Goal: Task Accomplishment & Management: Complete application form

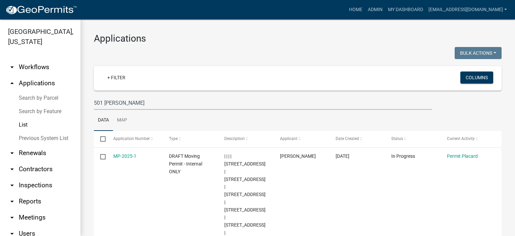
click at [23, 124] on link "List" at bounding box center [40, 124] width 81 height 13
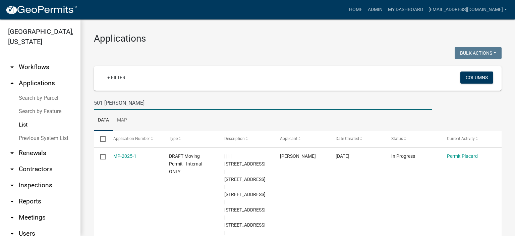
click at [141, 101] on input "501 [PERSON_NAME]" at bounding box center [263, 103] width 338 height 14
type input "5"
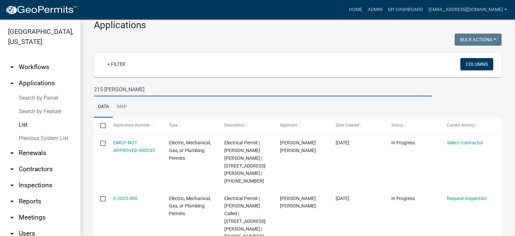
scroll to position [32, 0]
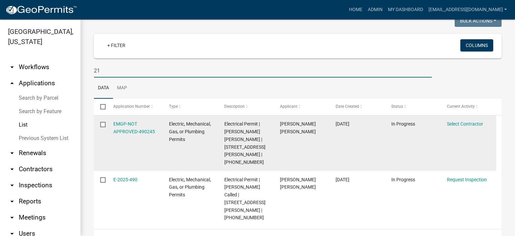
type input "2"
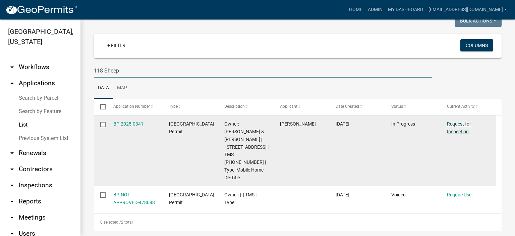
type input "118 Sheep"
click at [460, 124] on link "Request for Inspection" at bounding box center [459, 127] width 24 height 13
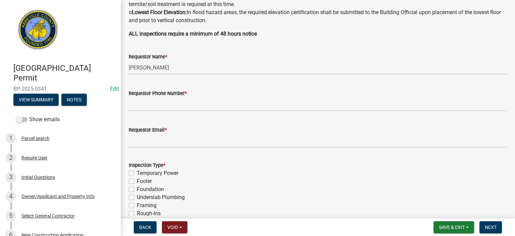
scroll to position [188, 0]
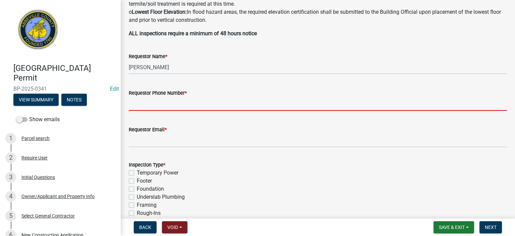
click at [173, 101] on input "Requestor Phone Number *" at bounding box center [318, 104] width 379 height 14
type input "8643662400"
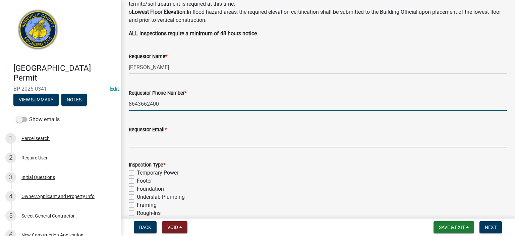
type input "[EMAIL_ADDRESS][DOMAIN_NAME]"
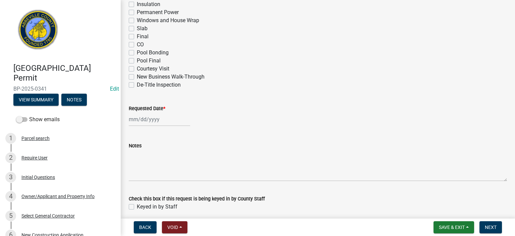
scroll to position [416, 0]
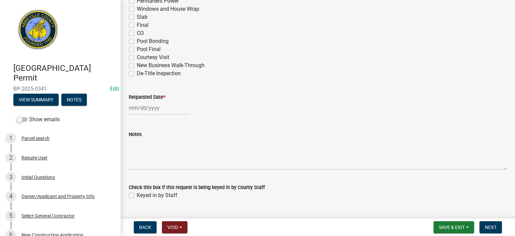
click at [137, 73] on label "De-Title Inspection" at bounding box center [159, 73] width 44 height 8
click at [137, 73] on input "De-Title Inspection" at bounding box center [139, 71] width 4 height 4
checkbox input "true"
checkbox input "false"
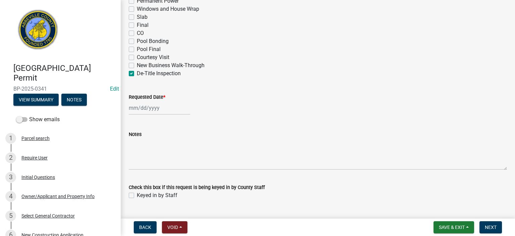
checkbox input "false"
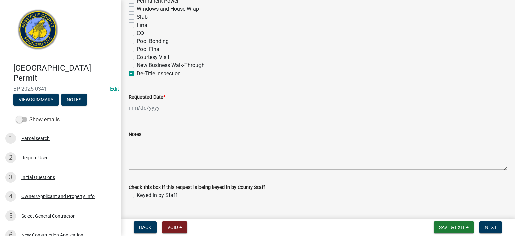
checkbox input "false"
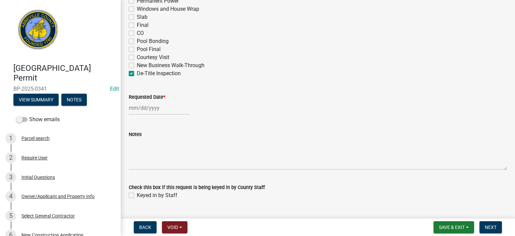
checkbox input "false"
checkbox input "true"
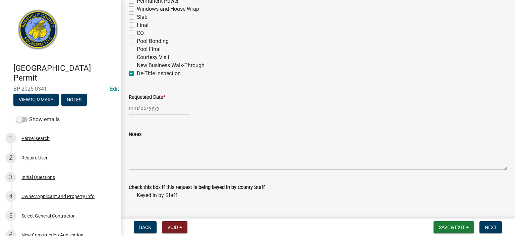
select select "10"
select select "2025"
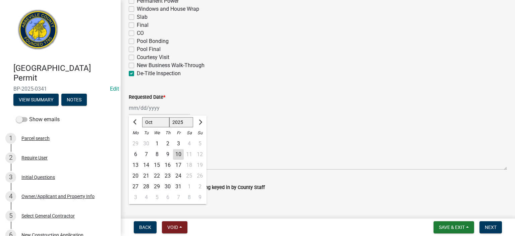
click at [164, 110] on div "[PERSON_NAME] Feb Mar Apr [PERSON_NAME][DATE] Oct Nov [DATE] 1526 1527 1528 152…" at bounding box center [159, 108] width 61 height 14
click at [176, 151] on div "10" at bounding box center [178, 154] width 11 height 11
type input "[DATE]"
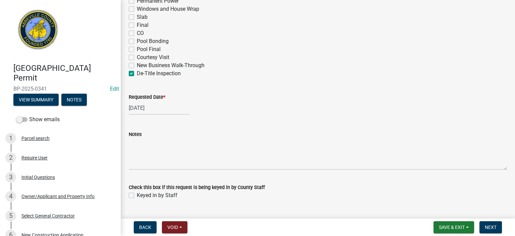
click at [131, 192] on div "Keyed in by Staff" at bounding box center [318, 195] width 379 height 8
drag, startPoint x: 134, startPoint y: 194, endPoint x: 132, endPoint y: 196, distance: 3.6
click at [137, 194] on label "Keyed in by Staff" at bounding box center [157, 195] width 41 height 8
click at [137, 194] on input "Keyed in by Staff" at bounding box center [139, 193] width 4 height 4
checkbox input "true"
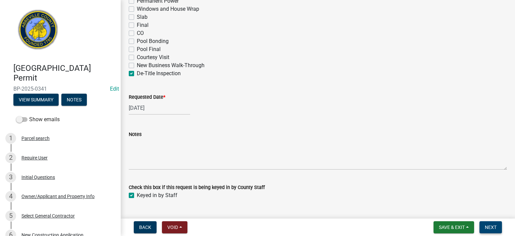
click at [492, 225] on span "Next" at bounding box center [491, 227] width 12 height 5
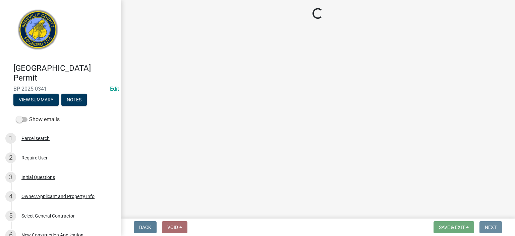
scroll to position [0, 0]
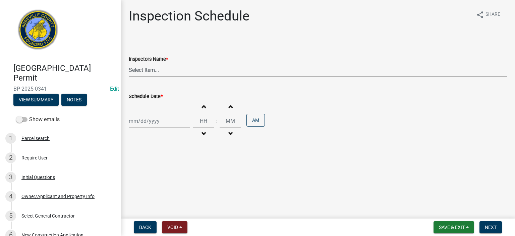
click at [183, 72] on select "Select Item... [EMAIL_ADDRESS][DOMAIN_NAME] ([PERSON_NAME]) [EMAIL_ADDRESS][DOM…" at bounding box center [318, 70] width 379 height 14
select select "56be3ac8-4e2d-49a7-9260-658958e29c03"
click at [129, 63] on select "Select Item... [EMAIL_ADDRESS][DOMAIN_NAME] ([PERSON_NAME]) [EMAIL_ADDRESS][DOM…" at bounding box center [318, 70] width 379 height 14
select select "10"
select select "2025"
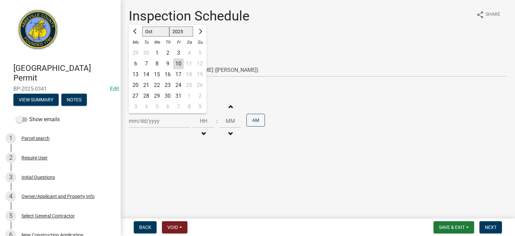
click at [169, 121] on div "[PERSON_NAME] Feb Mar Apr [PERSON_NAME][DATE] Oct Nov [DATE] 1526 1527 1528 152…" at bounding box center [159, 121] width 61 height 14
click at [179, 65] on div "10" at bounding box center [178, 63] width 11 height 11
type input "[DATE]"
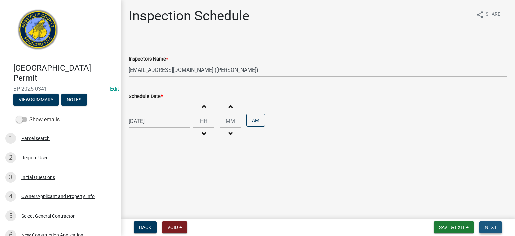
click at [491, 225] on span "Next" at bounding box center [491, 227] width 12 height 5
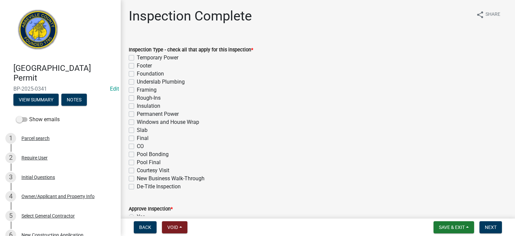
click at [137, 188] on label "De-Title Inspection" at bounding box center [159, 187] width 44 height 8
click at [137, 187] on input "De-Title Inspection" at bounding box center [139, 185] width 4 height 4
checkbox input "true"
checkbox input "false"
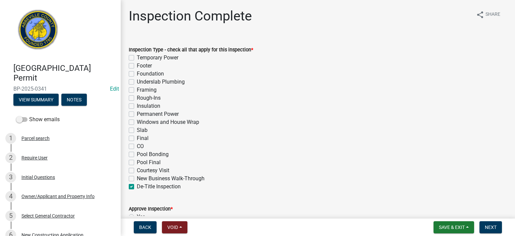
checkbox input "false"
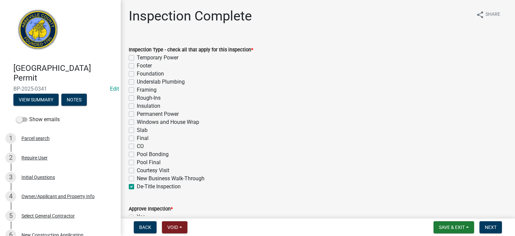
checkbox input "false"
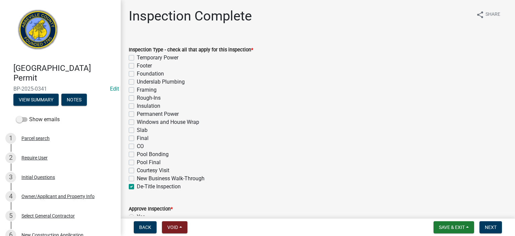
checkbox input "false"
checkbox input "true"
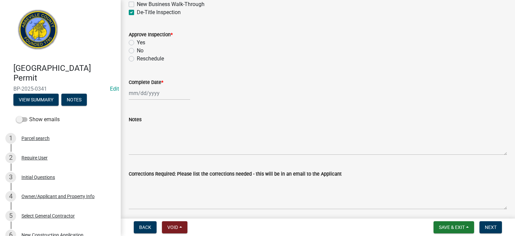
scroll to position [175, 0]
click at [137, 42] on label "Yes" at bounding box center [141, 42] width 8 height 8
click at [137, 42] on input "Yes" at bounding box center [139, 40] width 4 height 4
radio input "true"
select select "10"
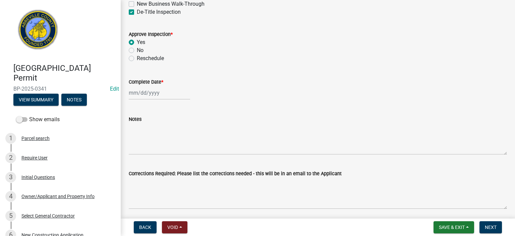
select select "2025"
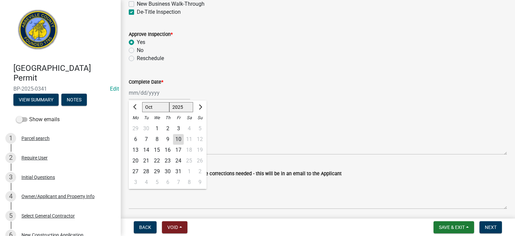
click at [168, 96] on div "[PERSON_NAME] Feb Mar Apr [PERSON_NAME][DATE] Oct Nov [DATE] 1526 1527 1528 152…" at bounding box center [159, 93] width 61 height 14
click at [179, 142] on div "10" at bounding box center [178, 139] width 11 height 11
type input "[DATE]"
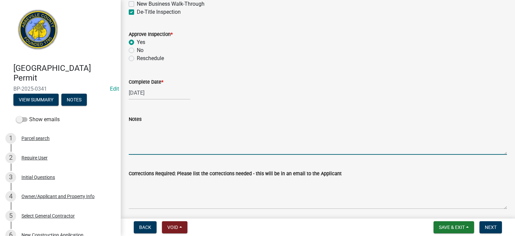
click at [142, 144] on textarea "Notes" at bounding box center [318, 139] width 379 height 32
type textarea "APPROVED FOR DE TITLE PER ABBEVILLE COUNTY ORDINANCE"
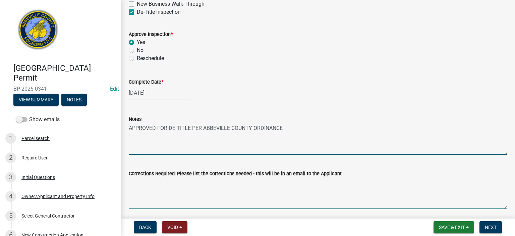
click at [232, 194] on textarea "Corrections Required: Please list the corrections needed - this will be in an e…" at bounding box center [318, 194] width 379 height 32
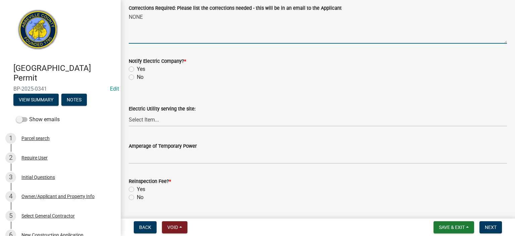
scroll to position [362, 0]
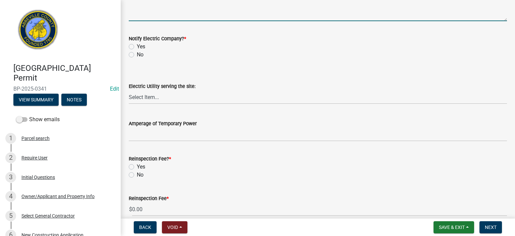
type textarea "NONE"
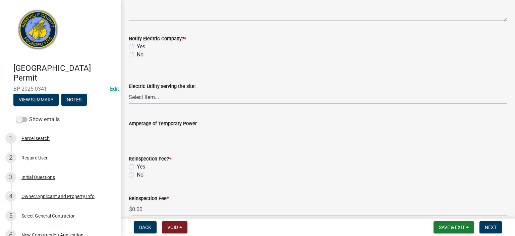
click at [137, 54] on label "No" at bounding box center [140, 55] width 7 height 8
click at [137, 54] on input "No" at bounding box center [139, 53] width 4 height 4
radio input "true"
click at [130, 178] on div "No" at bounding box center [318, 175] width 379 height 8
click at [137, 175] on label "No" at bounding box center [140, 175] width 7 height 8
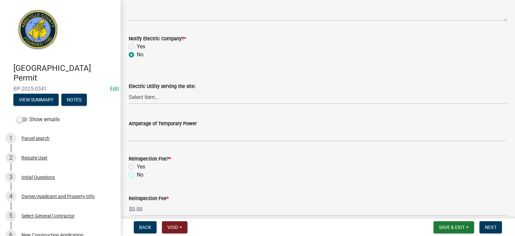
click at [137, 175] on input "No" at bounding box center [139, 173] width 4 height 4
radio input "true"
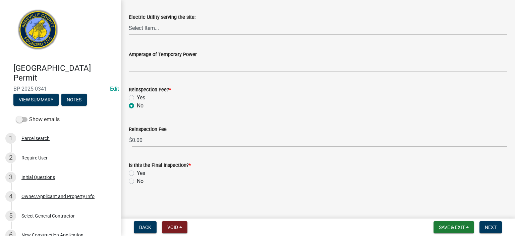
scroll to position [433, 0]
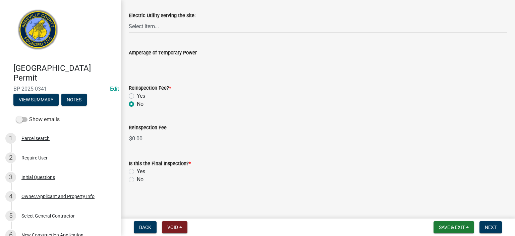
click at [137, 171] on label "Yes" at bounding box center [141, 171] width 8 height 8
click at [137, 171] on input "Yes" at bounding box center [139, 169] width 4 height 4
radio input "true"
click at [493, 226] on span "Next" at bounding box center [491, 227] width 12 height 5
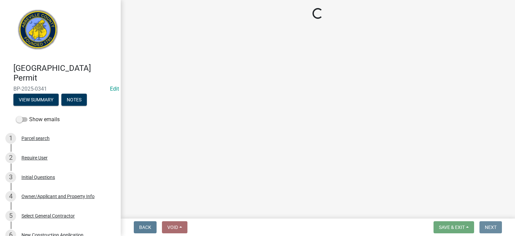
scroll to position [0, 0]
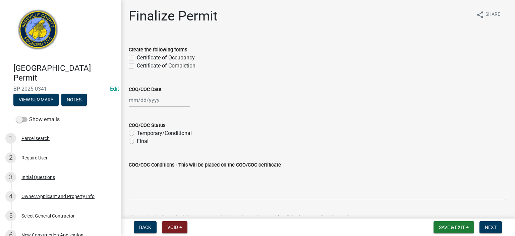
click at [137, 65] on label "Certificate of Completion" at bounding box center [166, 66] width 59 height 8
click at [137, 65] on input "Certificate of Completion" at bounding box center [139, 64] width 4 height 4
checkbox input "true"
checkbox input "false"
checkbox input "true"
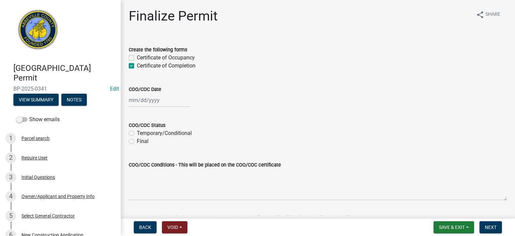
select select "10"
select select "2025"
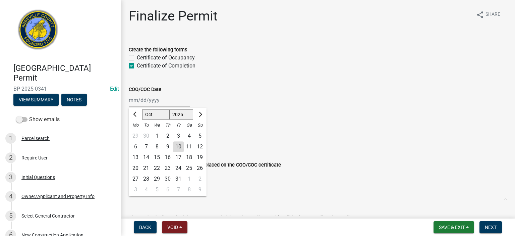
click at [174, 102] on div "[PERSON_NAME] Feb Mar Apr [PERSON_NAME][DATE] Oct Nov [DATE] 1526 1527 1528 152…" at bounding box center [159, 100] width 61 height 14
click at [178, 146] on div "10" at bounding box center [178, 146] width 11 height 11
type input "[DATE]"
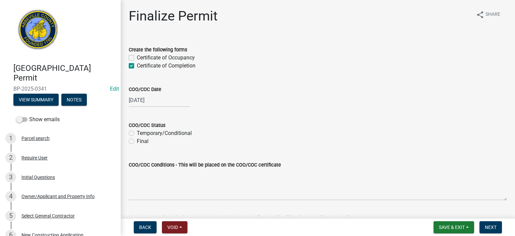
click at [137, 142] on label "Final" at bounding box center [143, 141] width 12 height 8
click at [137, 142] on input "Final" at bounding box center [139, 139] width 4 height 4
radio input "true"
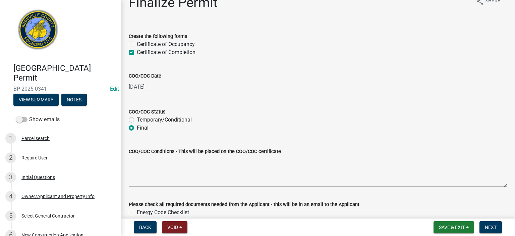
scroll to position [70, 0]
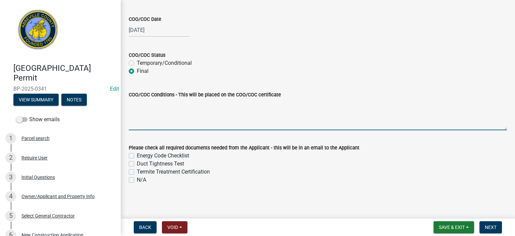
click at [176, 115] on textarea "COO/COC Conditions - This will be placed on the COO/COC certificate" at bounding box center [318, 115] width 379 height 32
type textarea "APPROVED FOR DE TITLE PER ABBEVILLE COUNTY ORDINANCE"
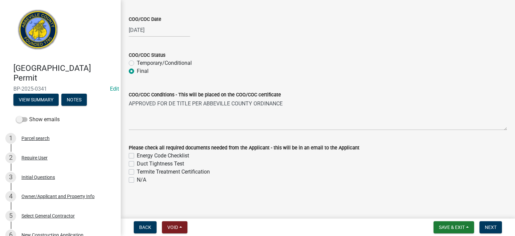
click at [137, 180] on label "N/A" at bounding box center [141, 180] width 9 height 8
click at [137, 180] on input "N/A" at bounding box center [139, 178] width 4 height 4
checkbox input "true"
checkbox input "false"
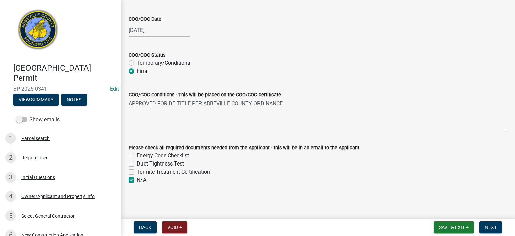
checkbox input "false"
checkbox input "true"
click at [492, 226] on span "Next" at bounding box center [491, 227] width 12 height 5
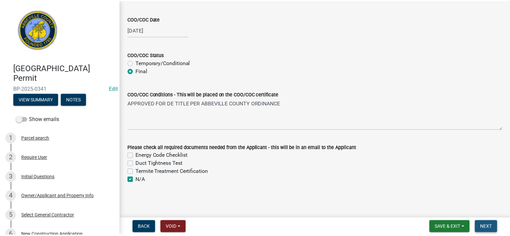
scroll to position [0, 0]
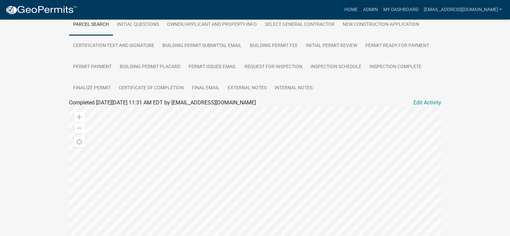
scroll to position [139, 0]
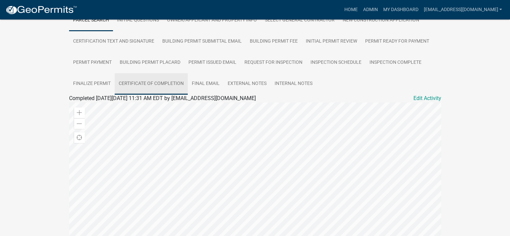
click at [161, 76] on link "Certificate of Completion" at bounding box center [151, 83] width 73 height 21
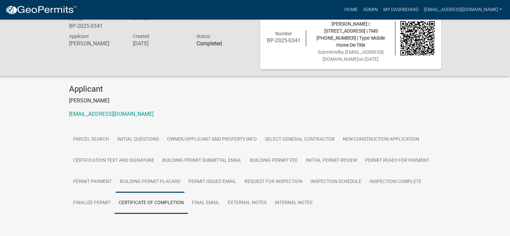
scroll to position [34, 0]
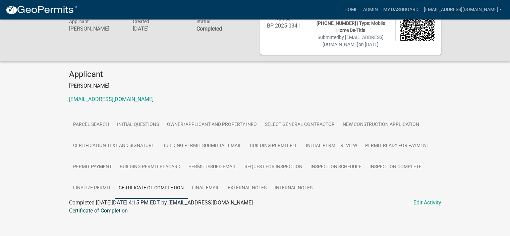
click at [116, 207] on link "Certificate of Completion" at bounding box center [98, 210] width 59 height 6
click at [360, 10] on link "Admin" at bounding box center [370, 9] width 20 height 13
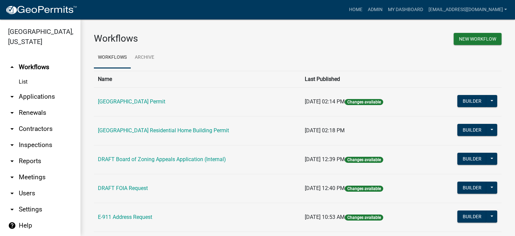
click at [43, 96] on link "arrow_drop_down Applications" at bounding box center [40, 97] width 81 height 16
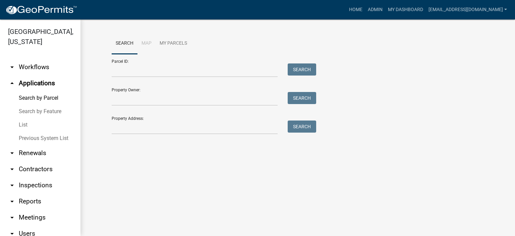
click at [26, 126] on link "List" at bounding box center [40, 124] width 81 height 13
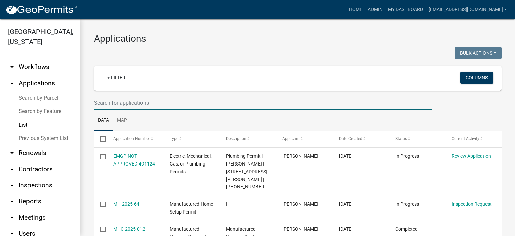
click at [159, 103] on input "text" at bounding box center [263, 103] width 338 height 14
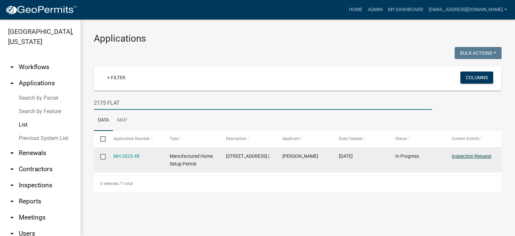
type input "2175 FLAT"
click at [468, 156] on link "Inspection Request" at bounding box center [472, 155] width 40 height 5
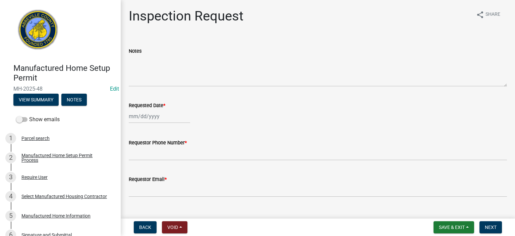
select select "10"
select select "2025"
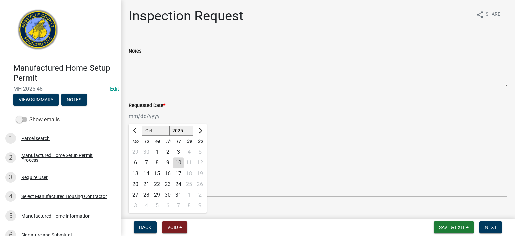
click at [175, 116] on div "[PERSON_NAME] Feb Mar Apr [PERSON_NAME][DATE] Oct Nov [DATE] 1526 1527 1528 152…" at bounding box center [159, 116] width 61 height 14
click at [177, 163] on div "10" at bounding box center [178, 162] width 11 height 11
type input "[DATE]"
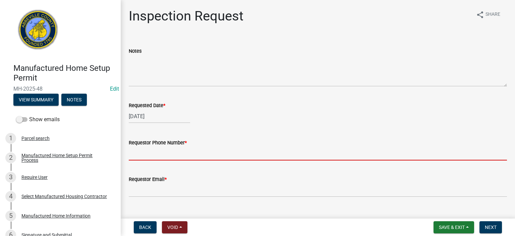
click at [186, 155] on input "Requestor Phone Number *" at bounding box center [318, 154] width 379 height 14
type input "8643662400"
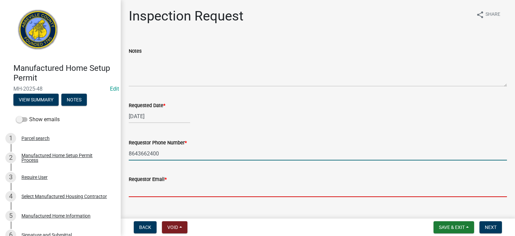
type input "[EMAIL_ADDRESS][DOMAIN_NAME]"
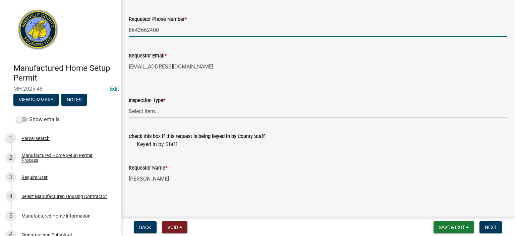
scroll to position [125, 0]
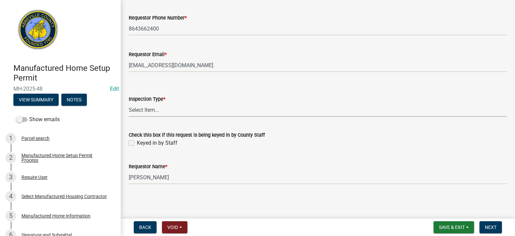
click at [176, 112] on select "Select Item... Inspection 1: Piers, tie-downs, electric, and plumbing Inspectio…" at bounding box center [318, 110] width 379 height 14
click at [129, 103] on select "Select Item... Inspection 1: Piers, tie-downs, electric, and plumbing Inspectio…" at bounding box center [318, 110] width 379 height 14
select select "dde82eb7-4e9f-4197-ae85-f9aafdb44678"
click at [137, 144] on label "Keyed in by Staff" at bounding box center [157, 143] width 41 height 8
click at [137, 143] on input "Keyed in by Staff" at bounding box center [139, 141] width 4 height 4
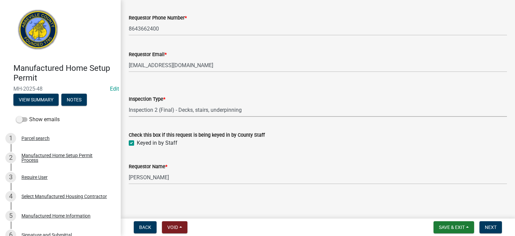
checkbox input "true"
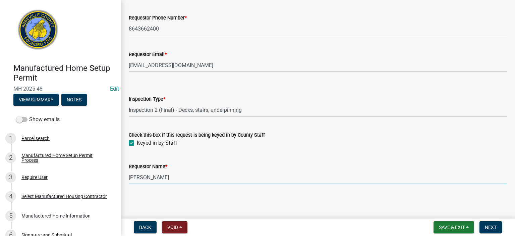
click at [181, 179] on input "[PERSON_NAME]" at bounding box center [318, 177] width 379 height 14
type input "A"
type input "[PERSON_NAME]"
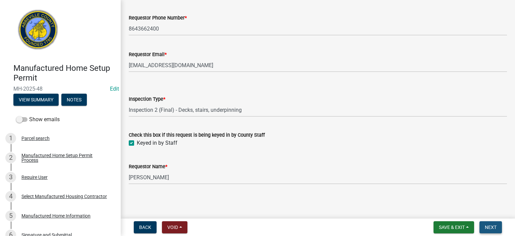
click at [492, 226] on span "Next" at bounding box center [491, 227] width 12 height 5
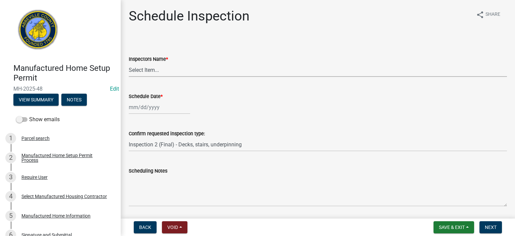
click at [179, 71] on select "Select Item... [EMAIL_ADDRESS][DOMAIN_NAME] ([PERSON_NAME]) [EMAIL_ADDRESS][DOM…" at bounding box center [318, 70] width 379 height 14
select select "56be3ac8-4e2d-49a7-9260-658958e29c03"
click at [129, 63] on select "Select Item... [EMAIL_ADDRESS][DOMAIN_NAME] ([PERSON_NAME]) [EMAIL_ADDRESS][DOM…" at bounding box center [318, 70] width 379 height 14
select select "10"
select select "2025"
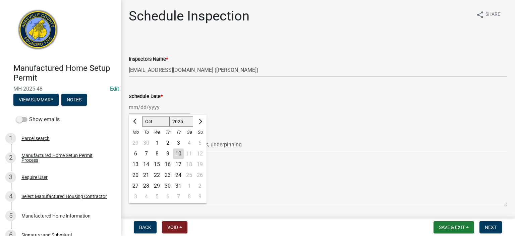
click at [176, 109] on div "[PERSON_NAME] Feb Mar Apr [PERSON_NAME][DATE] Oct Nov [DATE] 1526 1527 1528 152…" at bounding box center [159, 107] width 61 height 14
click at [177, 155] on div "10" at bounding box center [178, 153] width 11 height 11
type input "[DATE]"
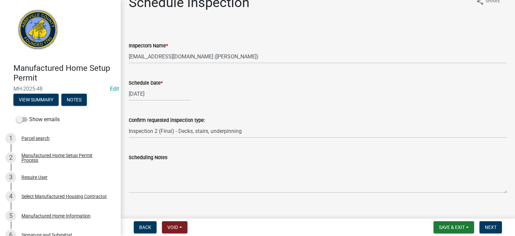
scroll to position [22, 0]
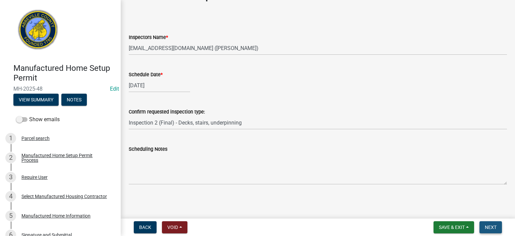
click at [494, 225] on span "Next" at bounding box center [491, 227] width 12 height 5
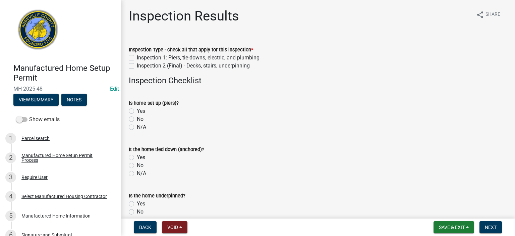
click at [137, 64] on label "Inspection 2 (Final) - Decks, stairs, underpinning" at bounding box center [193, 66] width 113 height 8
click at [137, 64] on input "Inspection 2 (Final) - Decks, stairs, underpinning" at bounding box center [139, 64] width 4 height 4
checkbox input "true"
checkbox input "false"
checkbox input "true"
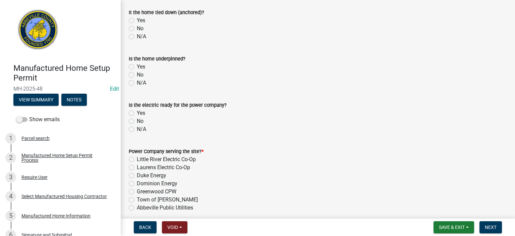
scroll to position [148, 0]
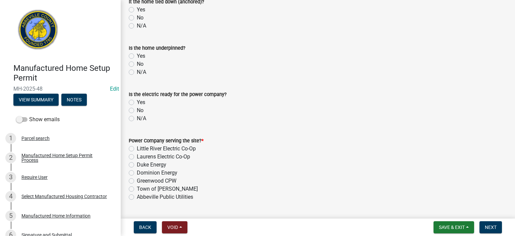
click at [137, 55] on label "Yes" at bounding box center [141, 56] width 8 height 8
click at [137, 55] on input "Yes" at bounding box center [139, 54] width 4 height 4
radio input "true"
drag, startPoint x: 132, startPoint y: 149, endPoint x: 148, endPoint y: 157, distance: 18.3
click at [137, 149] on label "Little River Electric Co-Op" at bounding box center [166, 149] width 59 height 8
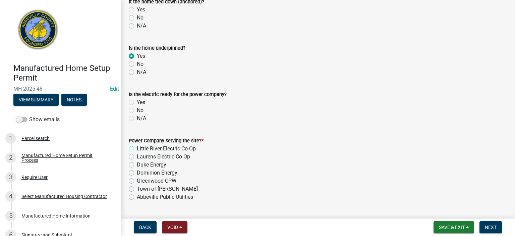
click at [137, 149] on input "Little River Electric Co-Op" at bounding box center [139, 147] width 4 height 4
radio input "true"
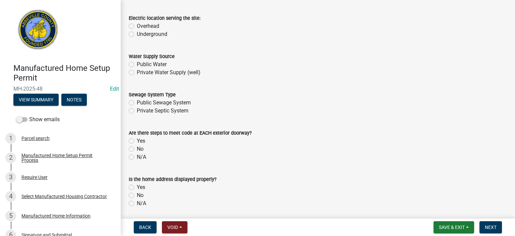
scroll to position [349, 0]
click at [508, 210] on div "Inspection Results share Share Inspection Type - check all that apply for this …" at bounding box center [318, 226] width 395 height 1134
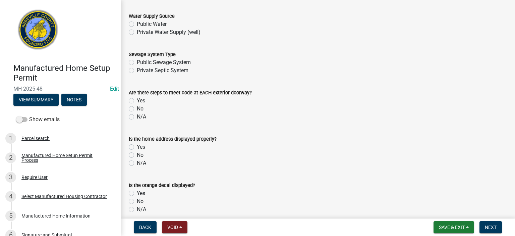
scroll to position [403, 0]
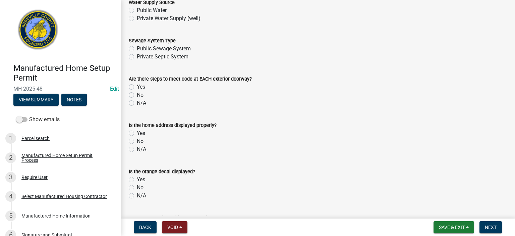
click at [137, 87] on label "Yes" at bounding box center [141, 87] width 8 height 8
click at [137, 87] on input "Yes" at bounding box center [139, 85] width 4 height 4
radio input "true"
click at [137, 133] on label "Yes" at bounding box center [141, 133] width 8 height 8
click at [137, 133] on input "Yes" at bounding box center [139, 131] width 4 height 4
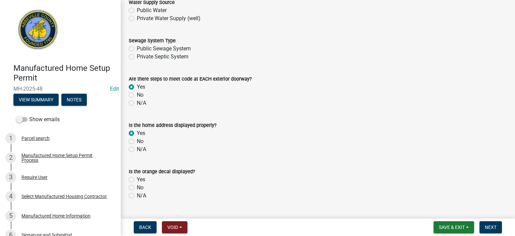
radio input "true"
click at [130, 182] on div "Yes" at bounding box center [318, 180] width 379 height 8
click at [137, 181] on label "Yes" at bounding box center [141, 180] width 8 height 8
click at [137, 180] on input "Yes" at bounding box center [139, 178] width 4 height 4
radio input "true"
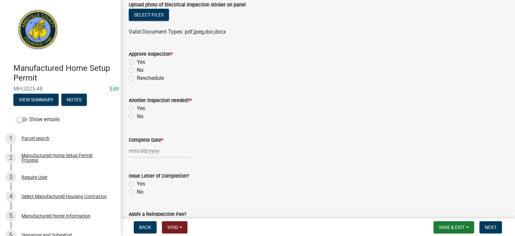
scroll to position [666, 0]
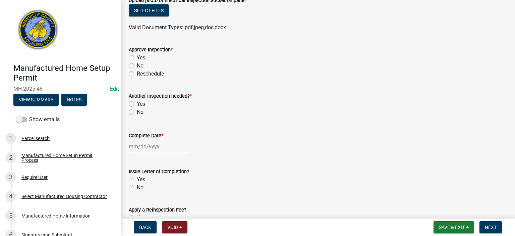
click at [137, 59] on label "Yes" at bounding box center [141, 58] width 8 height 8
click at [137, 58] on input "Yes" at bounding box center [139, 56] width 4 height 4
radio input "true"
click at [137, 112] on label "No" at bounding box center [140, 112] width 7 height 8
click at [137, 112] on input "No" at bounding box center [139, 110] width 4 height 4
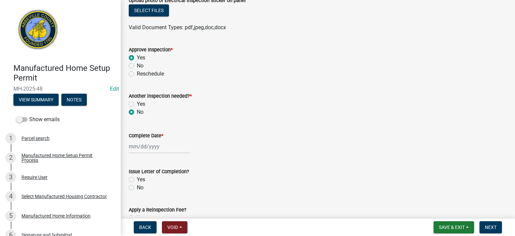
radio input "true"
select select "10"
select select "2025"
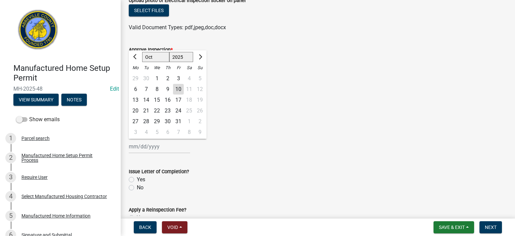
click at [173, 145] on div "[PERSON_NAME] Feb Mar Apr [PERSON_NAME][DATE] Oct Nov [DATE] 1526 1527 1528 152…" at bounding box center [159, 147] width 61 height 14
click at [177, 88] on div "10" at bounding box center [178, 89] width 11 height 11
type input "[DATE]"
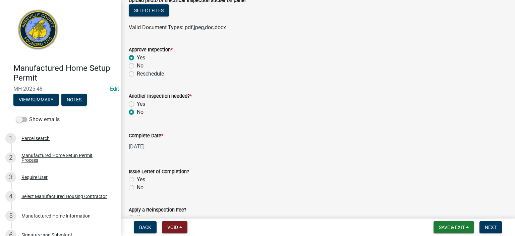
click at [137, 178] on label "Yes" at bounding box center [141, 180] width 8 height 8
click at [137, 178] on input "Yes" at bounding box center [139, 178] width 4 height 4
radio input "true"
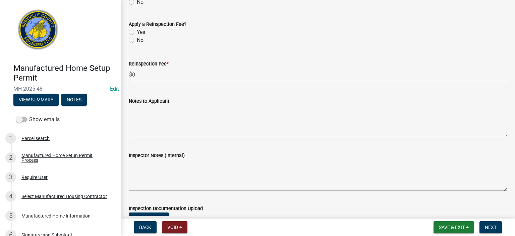
scroll to position [854, 0]
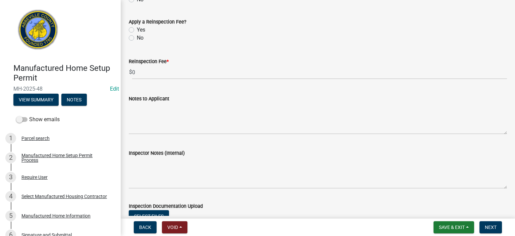
click at [137, 38] on label "No" at bounding box center [140, 38] width 7 height 8
click at [137, 38] on input "No" at bounding box center [139, 36] width 4 height 4
radio input "true"
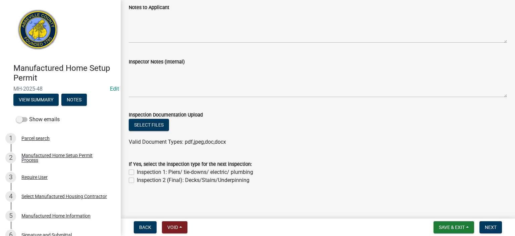
scroll to position [946, 0]
click at [489, 226] on span "Next" at bounding box center [491, 227] width 12 height 5
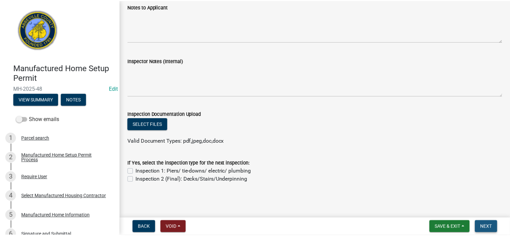
scroll to position [0, 0]
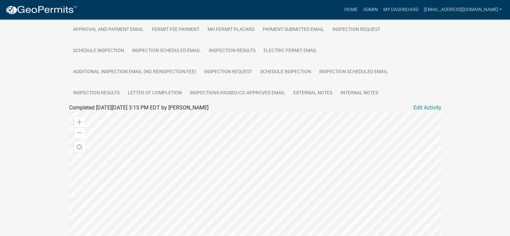
scroll to position [197, 0]
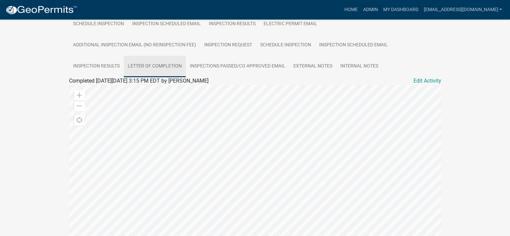
click at [154, 65] on link "Letter of Completion" at bounding box center [155, 66] width 62 height 21
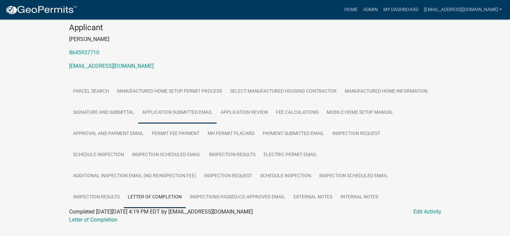
scroll to position [82, 0]
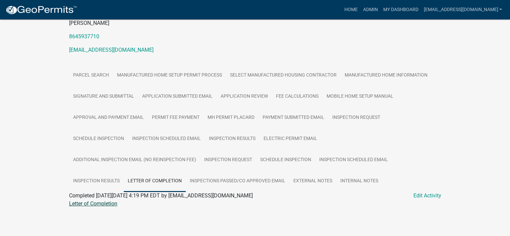
click at [97, 204] on link "Letter of Completion" at bounding box center [93, 203] width 48 height 6
click at [360, 7] on link "Admin" at bounding box center [370, 9] width 20 height 13
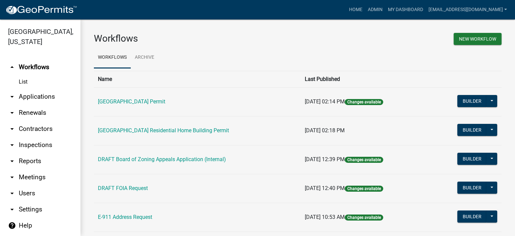
click at [37, 144] on link "arrow_drop_down Inspections" at bounding box center [40, 145] width 81 height 16
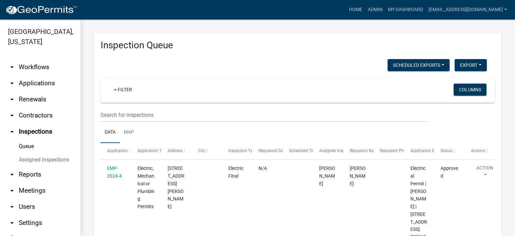
click at [137, 81] on div "+ Filter Columns" at bounding box center [298, 90] width 389 height 24
click at [365, 8] on link "Admin" at bounding box center [375, 9] width 20 height 13
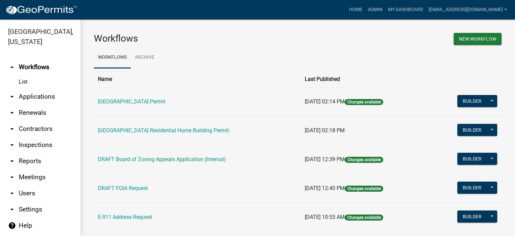
click at [42, 96] on link "arrow_drop_down Applications" at bounding box center [40, 97] width 81 height 16
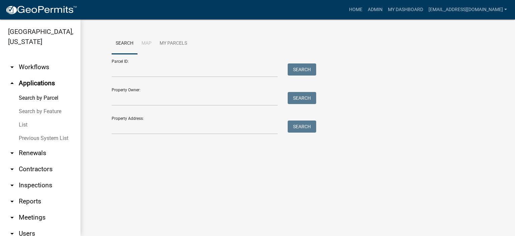
click at [24, 126] on link "List" at bounding box center [40, 124] width 81 height 13
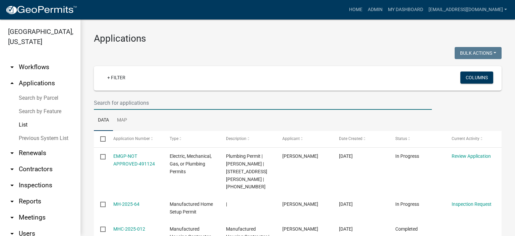
click at [163, 103] on input "text" at bounding box center [263, 103] width 338 height 14
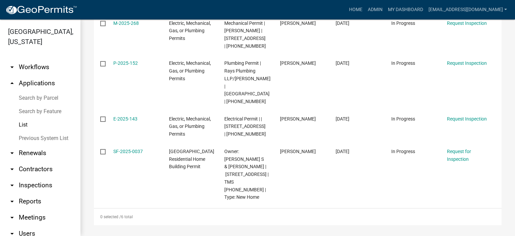
scroll to position [208, 0]
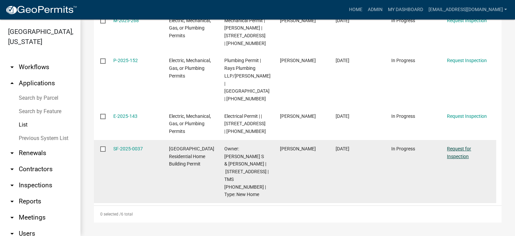
type input "553 cHARLIES"
click at [460, 151] on link "Request for Inspection" at bounding box center [459, 152] width 24 height 13
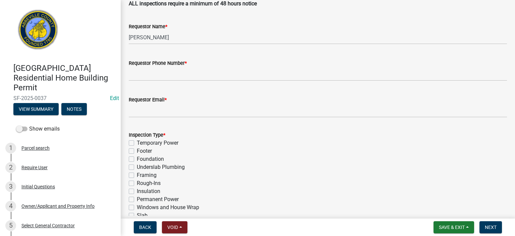
scroll to position [228, 0]
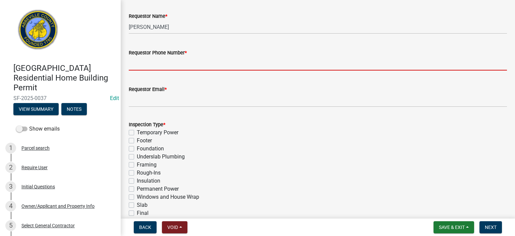
click at [194, 59] on input "Requestor Phone Number *" at bounding box center [318, 64] width 379 height 14
type input "8643662400"
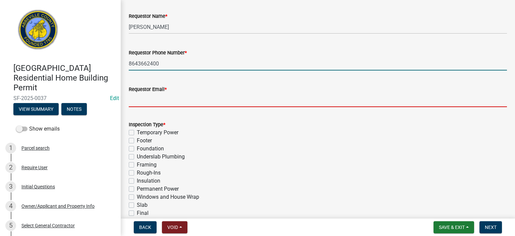
type input "[EMAIL_ADDRESS][DOMAIN_NAME]"
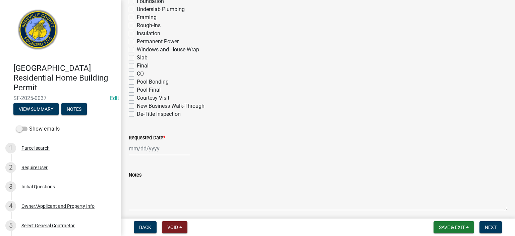
scroll to position [376, 0]
click at [137, 65] on label "Final" at bounding box center [143, 65] width 12 height 8
click at [137, 65] on input "Final" at bounding box center [139, 63] width 4 height 4
checkbox input "true"
checkbox input "false"
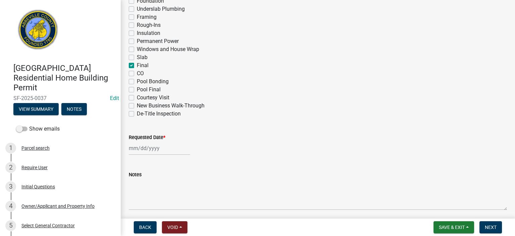
checkbox input "false"
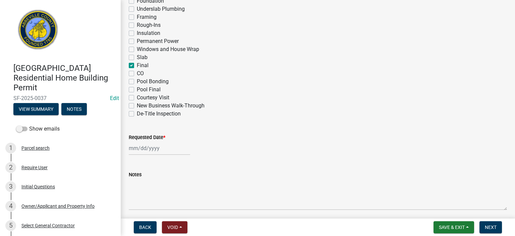
checkbox input "false"
checkbox input "true"
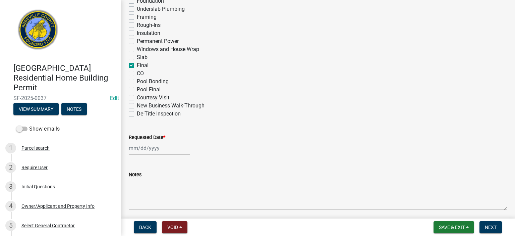
checkbox input "false"
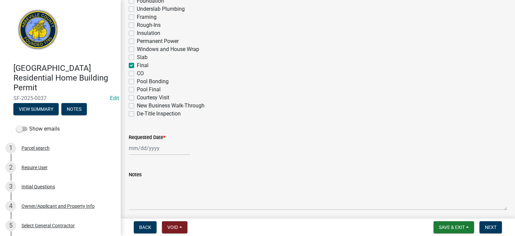
checkbox input "false"
click at [137, 76] on label "CO" at bounding box center [140, 73] width 7 height 8
click at [137, 74] on input "CO" at bounding box center [139, 71] width 4 height 4
checkbox input "true"
checkbox input "false"
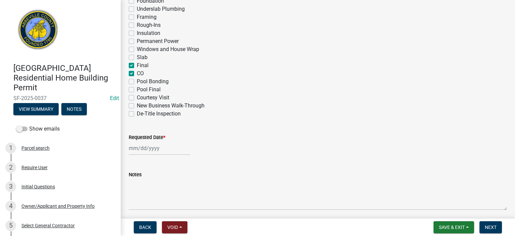
checkbox input "false"
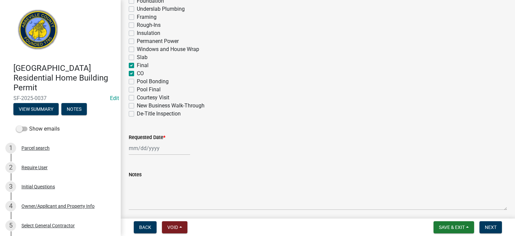
checkbox input "false"
checkbox input "true"
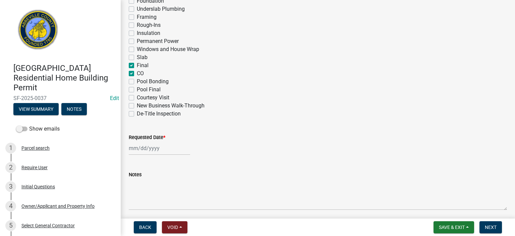
checkbox input "true"
checkbox input "false"
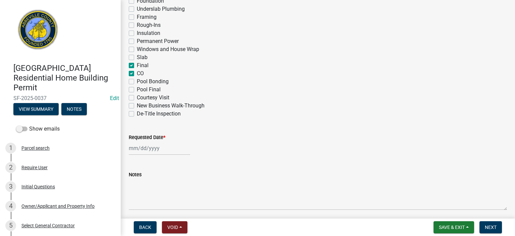
checkbox input "false"
select select "10"
select select "2025"
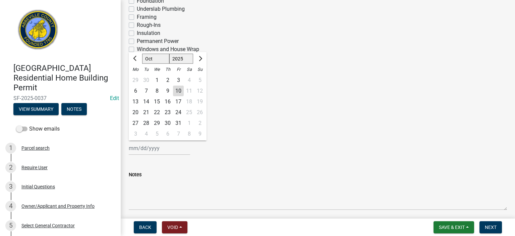
click at [170, 149] on div "[PERSON_NAME] Feb Mar Apr [PERSON_NAME][DATE] Oct Nov [DATE] 1526 1527 1528 152…" at bounding box center [159, 148] width 61 height 14
click at [178, 91] on div "10" at bounding box center [178, 91] width 11 height 11
type input "[DATE]"
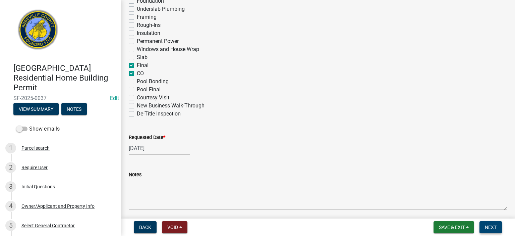
click at [495, 227] on span "Next" at bounding box center [491, 227] width 12 height 5
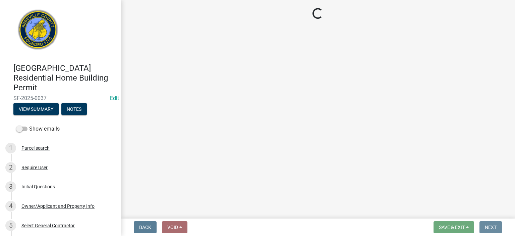
scroll to position [0, 0]
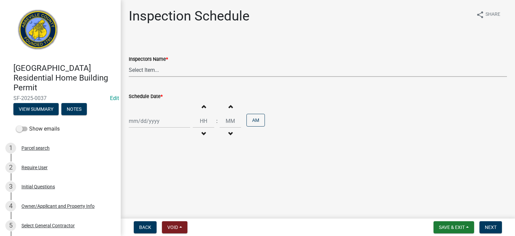
click at [179, 73] on select "Select Item... [EMAIL_ADDRESS][DOMAIN_NAME] ([PERSON_NAME]) [EMAIL_ADDRESS][DOM…" at bounding box center [318, 70] width 379 height 14
select select "56be3ac8-4e2d-49a7-9260-658958e29c03"
click at [129, 63] on select "Select Item... [EMAIL_ADDRESS][DOMAIN_NAME] ([PERSON_NAME]) [EMAIL_ADDRESS][DOM…" at bounding box center [318, 70] width 379 height 14
select select "10"
select select "2025"
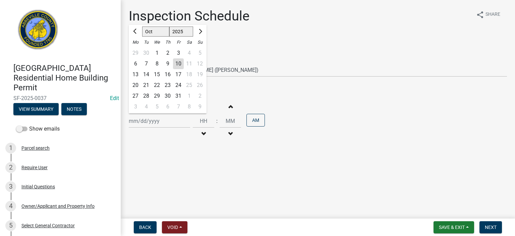
click at [179, 118] on div "[PERSON_NAME] Feb Mar Apr [PERSON_NAME][DATE] Oct Nov [DATE] 1526 1527 1528 152…" at bounding box center [159, 121] width 61 height 14
click at [176, 63] on div "10" at bounding box center [178, 63] width 11 height 11
type input "[DATE]"
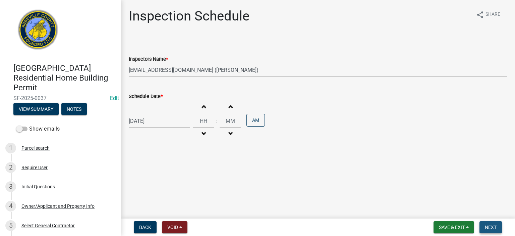
click at [490, 229] on span "Next" at bounding box center [491, 227] width 12 height 5
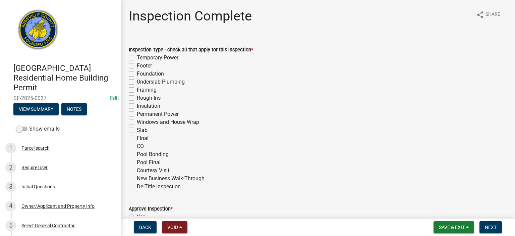
click at [137, 139] on label "Final" at bounding box center [143, 138] width 12 height 8
click at [137, 139] on input "Final" at bounding box center [139, 136] width 4 height 4
checkbox input "true"
checkbox input "false"
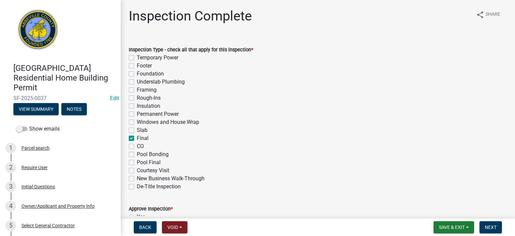
checkbox input "false"
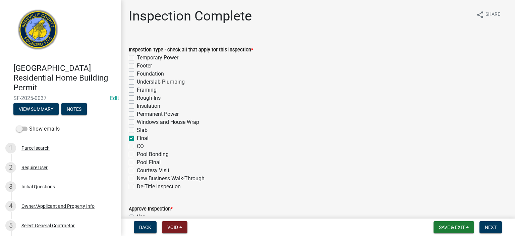
checkbox input "false"
checkbox input "true"
checkbox input "false"
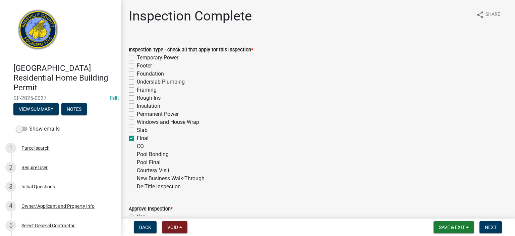
checkbox input "false"
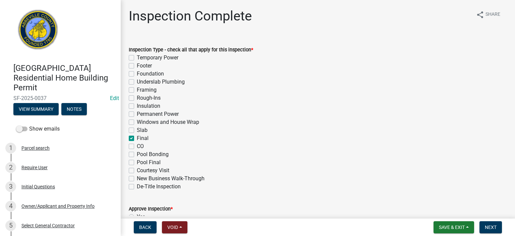
click at [137, 147] on label "CO" at bounding box center [140, 146] width 7 height 8
click at [137, 147] on input "CO" at bounding box center [139, 144] width 4 height 4
checkbox input "true"
checkbox input "false"
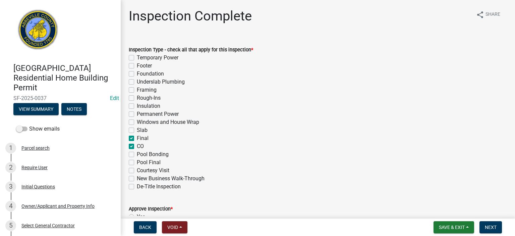
checkbox input "false"
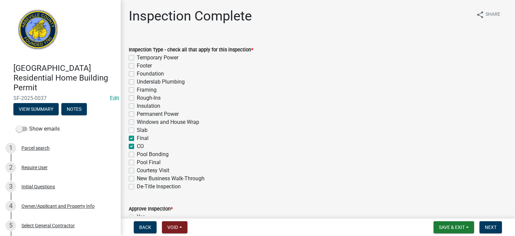
checkbox input "false"
checkbox input "true"
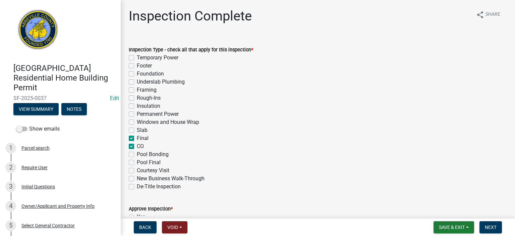
checkbox input "false"
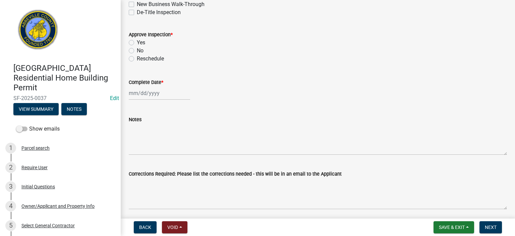
scroll to position [175, 0]
click at [137, 43] on label "Yes" at bounding box center [141, 42] width 8 height 8
click at [137, 43] on input "Yes" at bounding box center [139, 40] width 4 height 4
radio input "true"
select select "10"
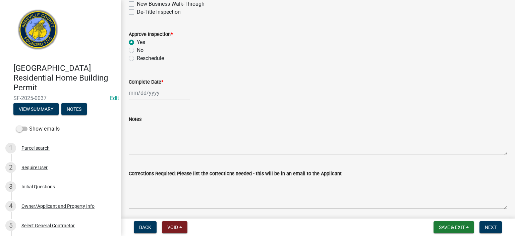
select select "2025"
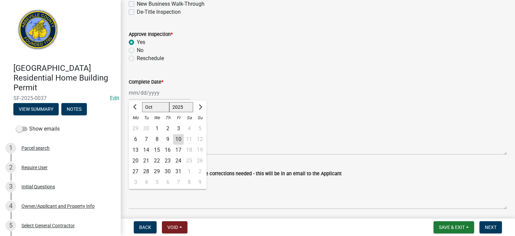
click at [167, 95] on div "[PERSON_NAME] Feb Mar Apr [PERSON_NAME][DATE] Oct Nov [DATE] 1526 1527 1528 152…" at bounding box center [159, 93] width 61 height 14
click at [177, 140] on div "10" at bounding box center [178, 139] width 11 height 11
type input "[DATE]"
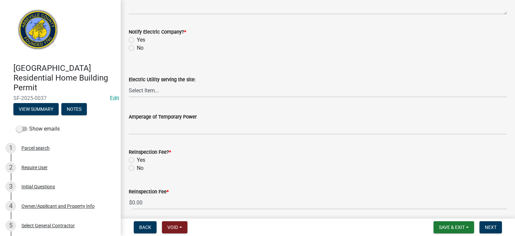
scroll to position [394, 0]
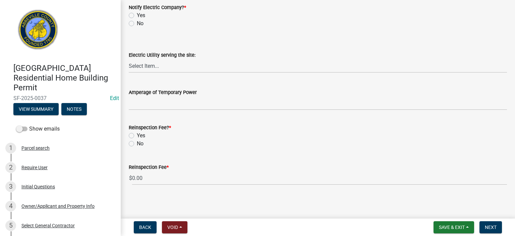
drag, startPoint x: 134, startPoint y: 22, endPoint x: 134, endPoint y: 26, distance: 3.7
click at [137, 24] on label "No" at bounding box center [140, 23] width 7 height 8
click at [137, 24] on input "No" at bounding box center [139, 21] width 4 height 4
radio input "true"
click at [137, 142] on label "No" at bounding box center [140, 144] width 7 height 8
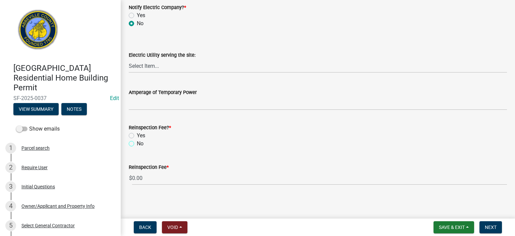
click at [137, 142] on input "No" at bounding box center [139, 142] width 4 height 4
radio input "true"
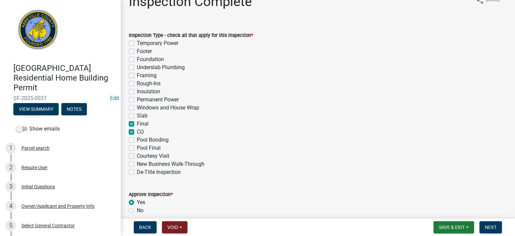
scroll to position [0, 0]
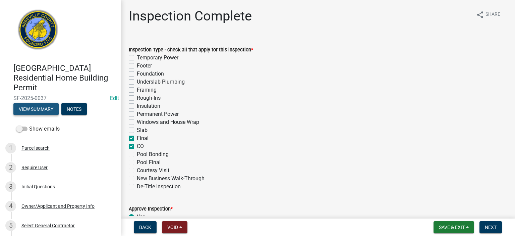
click at [45, 109] on button "View Summary" at bounding box center [35, 109] width 45 height 12
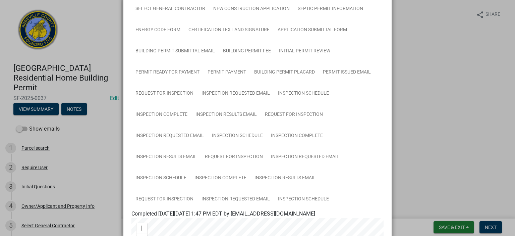
scroll to position [94, 0]
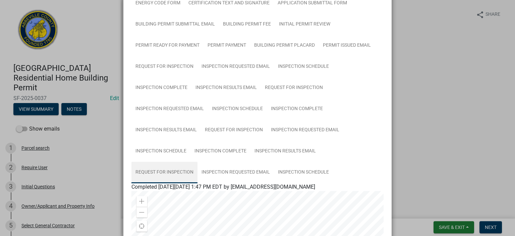
click at [169, 171] on link "Request for Inspection" at bounding box center [165, 172] width 66 height 21
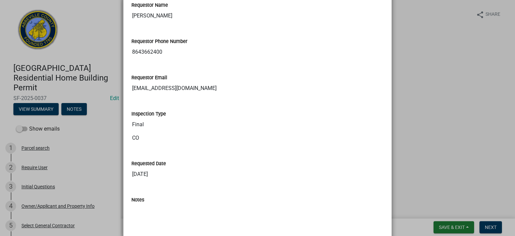
scroll to position [532, 0]
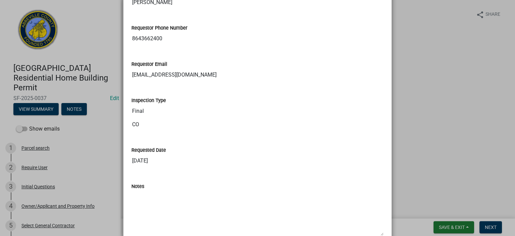
click at [510, 232] on ngb-modal-window "Summary × Printer Friendly Parcel search Initial Questions Owner/Applicant and …" at bounding box center [257, 118] width 515 height 236
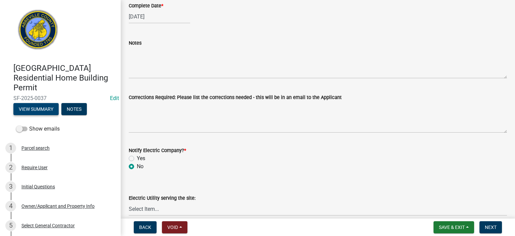
scroll to position [255, 0]
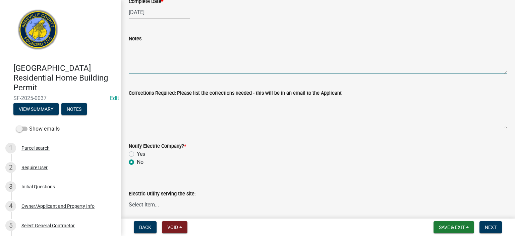
click at [151, 50] on textarea "Notes" at bounding box center [318, 59] width 379 height 32
type textarea "FINAL INSPECTIONS APPROVED. ALL FINAL PAPERWORK COMPLETED."
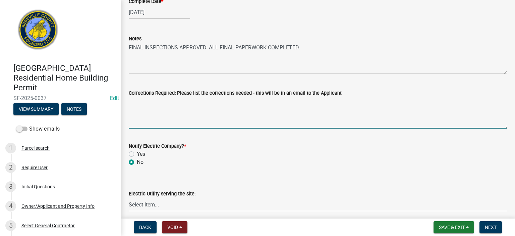
click at [191, 110] on textarea "Corrections Required: Please list the corrections needed - this will be in an e…" at bounding box center [318, 113] width 379 height 32
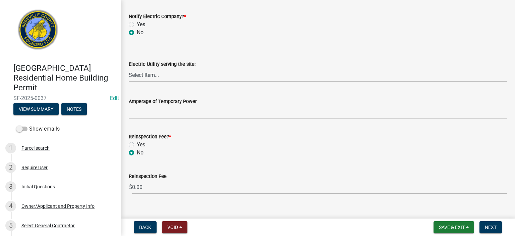
scroll to position [395, 0]
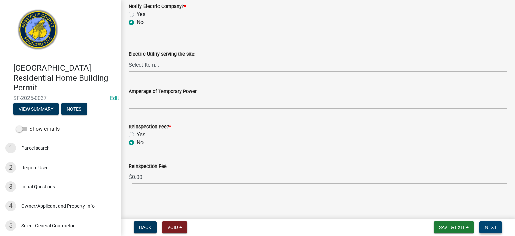
type textarea "NONE"
click at [491, 225] on span "Next" at bounding box center [491, 227] width 12 height 5
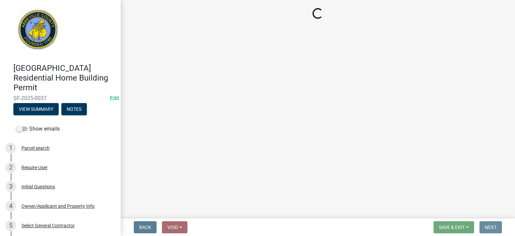
scroll to position [0, 0]
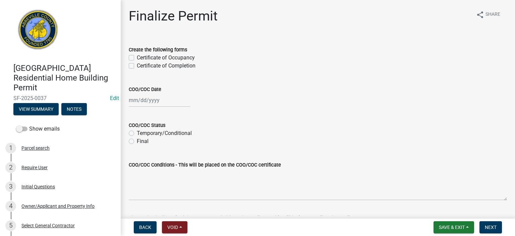
click at [137, 57] on label "Certificate of Occupancy" at bounding box center [166, 58] width 58 height 8
click at [137, 57] on input "Certificate of Occupancy" at bounding box center [139, 56] width 4 height 4
checkbox input "true"
checkbox input "false"
select select "10"
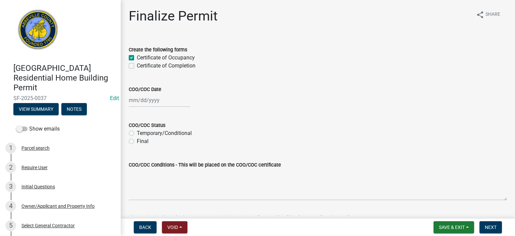
select select "2025"
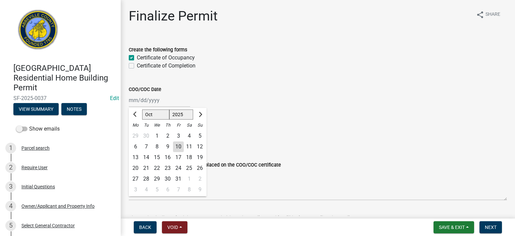
click at [167, 102] on div "[PERSON_NAME] Feb Mar Apr [PERSON_NAME][DATE] Oct Nov [DATE] 1526 1527 1528 152…" at bounding box center [159, 100] width 61 height 14
click at [179, 144] on div "10" at bounding box center [178, 146] width 11 height 11
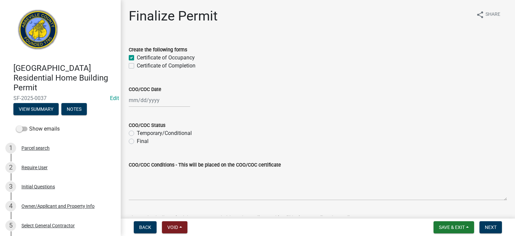
type input "[DATE]"
click at [137, 141] on label "Final" at bounding box center [143, 141] width 12 height 8
click at [137, 141] on input "Final" at bounding box center [139, 139] width 4 height 4
radio input "true"
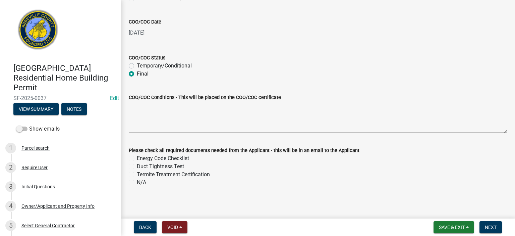
scroll to position [70, 0]
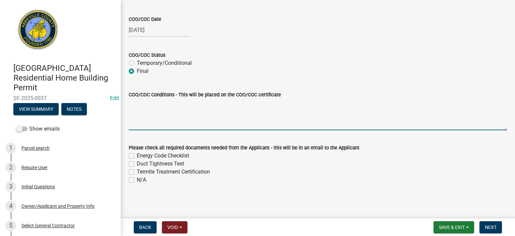
click at [164, 101] on textarea "COO/COC Conditions - This will be placed on the COO/COC certificate" at bounding box center [318, 115] width 379 height 32
type textarea "ALL FINAL INSPECTIONS APPROVED. ALL FINAL PAPERWORK OBTAINED."
click at [137, 180] on label "N/A" at bounding box center [141, 180] width 9 height 8
click at [137, 180] on input "N/A" at bounding box center [139, 178] width 4 height 4
checkbox input "true"
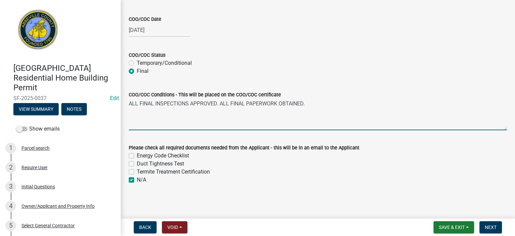
checkbox input "false"
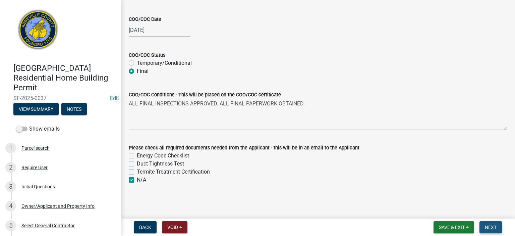
click at [491, 225] on span "Next" at bounding box center [491, 227] width 12 height 5
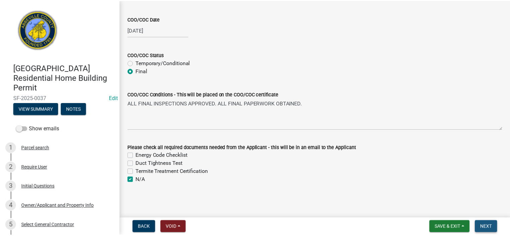
scroll to position [0, 0]
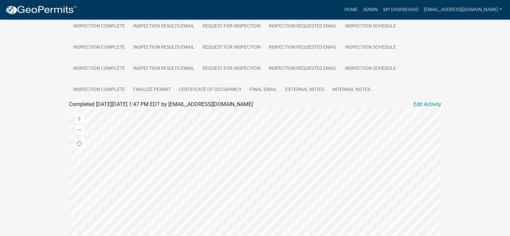
scroll to position [242, 0]
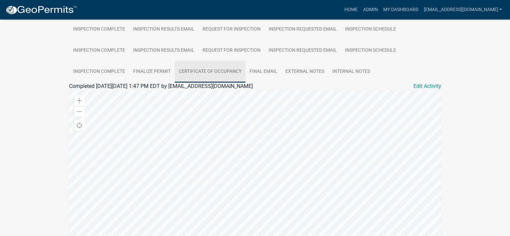
click at [225, 71] on link "Certificate of Occupancy" at bounding box center [210, 71] width 71 height 21
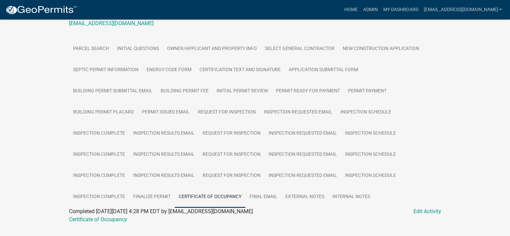
scroll to position [133, 0]
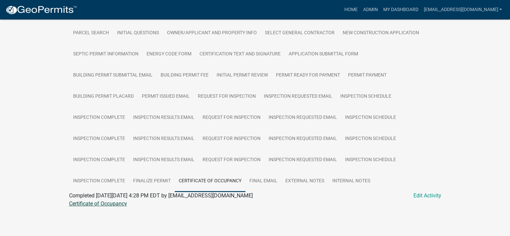
click at [119, 203] on link "Certificate of Occupancy" at bounding box center [98, 203] width 58 height 6
click at [360, 7] on link "Admin" at bounding box center [370, 9] width 20 height 13
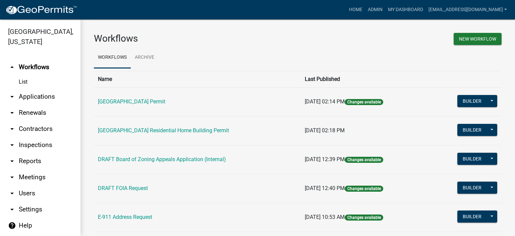
click at [30, 95] on link "arrow_drop_down Applications" at bounding box center [40, 97] width 81 height 16
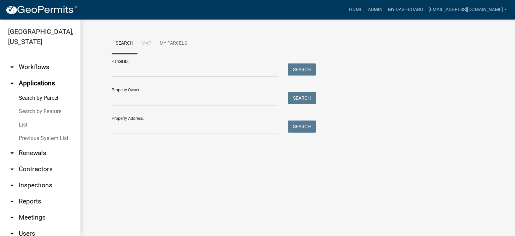
click at [26, 124] on link "List" at bounding box center [40, 124] width 81 height 13
